Goal: Check status: Check status

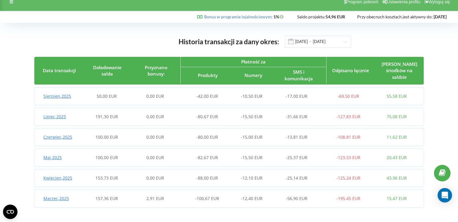
click at [58, 97] on span "Sierpien , 2025" at bounding box center [57, 96] width 28 height 6
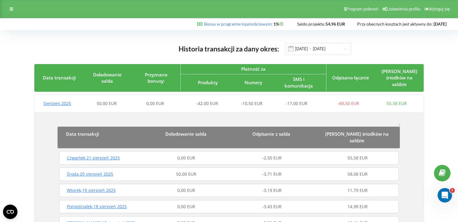
click at [63, 105] on span "Sierpien , 2025" at bounding box center [57, 104] width 28 height 6
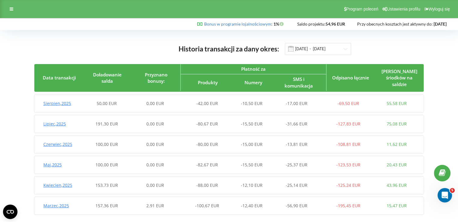
scroll to position [7, 0]
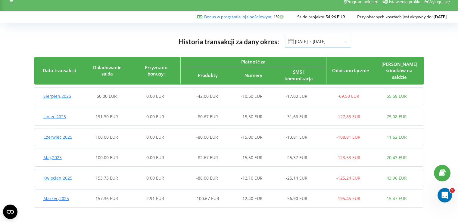
click at [315, 42] on input "[DATE] - [DATE]" at bounding box center [318, 42] width 66 height 12
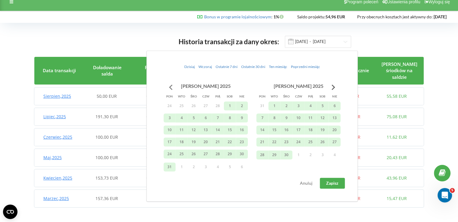
click at [168, 87] on button "Go to previous month" at bounding box center [171, 87] width 12 height 12
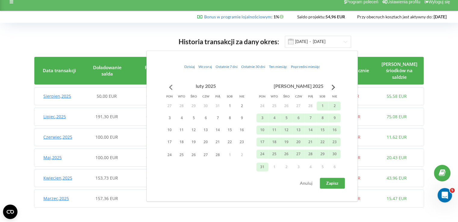
click at [169, 89] on button "Go to previous month" at bounding box center [171, 87] width 12 height 12
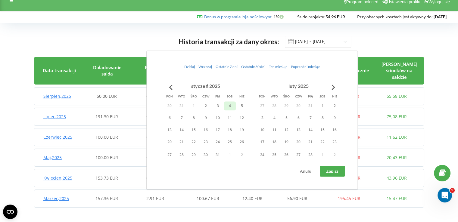
click at [227, 104] on button "4" at bounding box center [230, 106] width 12 height 9
click at [334, 86] on button "Go to next month" at bounding box center [334, 87] width 12 height 12
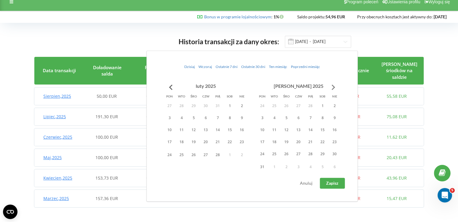
click at [334, 86] on button "Go to next month" at bounding box center [334, 87] width 12 height 12
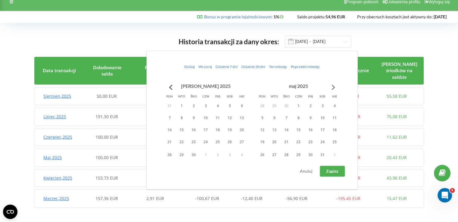
click at [334, 86] on button "Go to next month" at bounding box center [334, 87] width 12 height 12
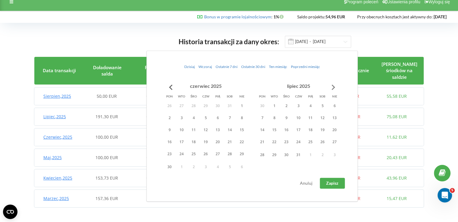
click at [334, 86] on button "Go to next month" at bounding box center [334, 87] width 12 height 12
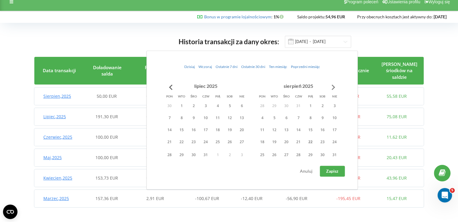
click at [334, 86] on button "Go to next month" at bounding box center [334, 87] width 12 height 12
click at [234, 145] on button "23" at bounding box center [230, 142] width 12 height 9
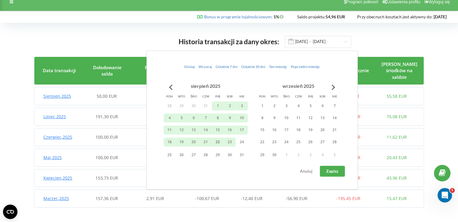
click at [341, 170] on button "Zapisz" at bounding box center [332, 171] width 25 height 11
type input "[DATE] - [DATE]"
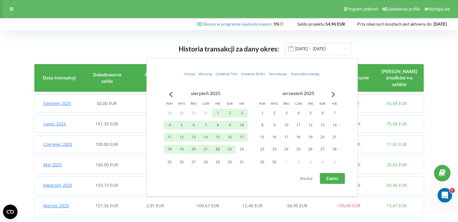
scroll to position [48, 0]
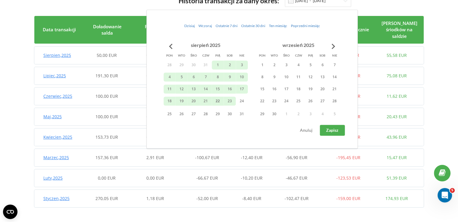
click at [441, 55] on div "Historia transakcji za dany okres: [DATE] - [DATE] Data transakcji Doładowanie …" at bounding box center [229, 102] width 446 height 229
